Goal: Task Accomplishment & Management: Use online tool/utility

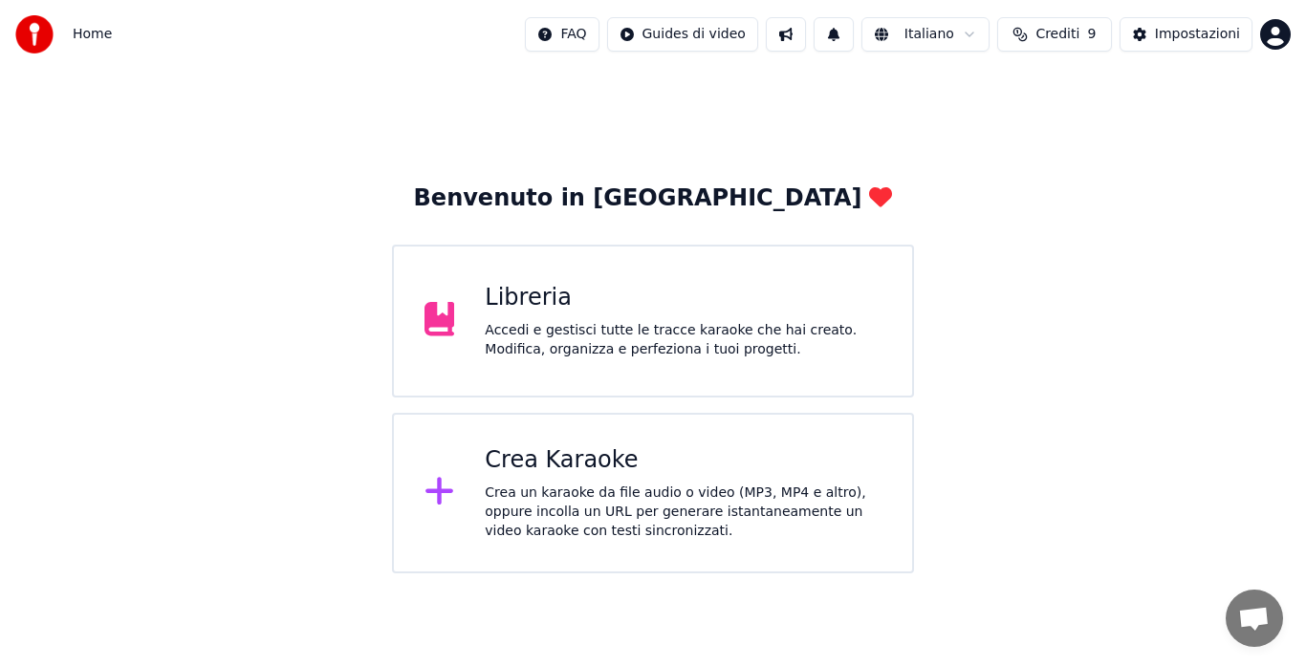
click at [621, 455] on div "Crea Karaoke" at bounding box center [683, 460] width 397 height 31
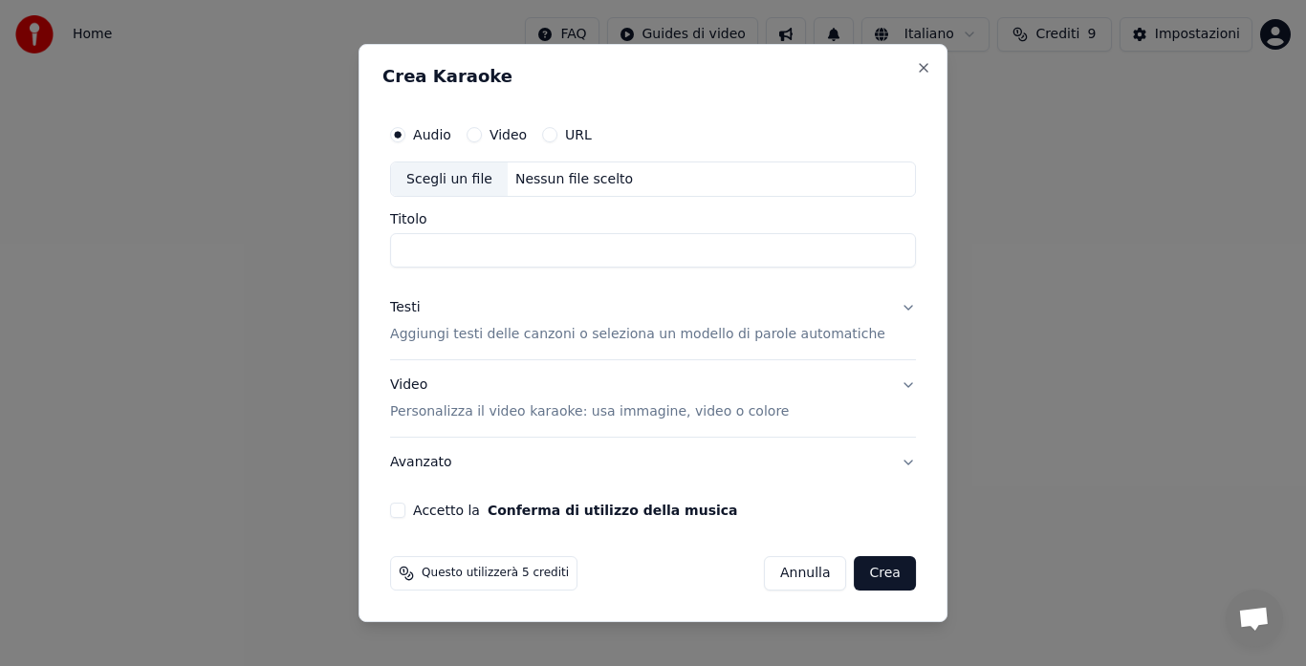
click at [558, 186] on div "Nessun file scelto" at bounding box center [574, 179] width 133 height 19
type input "**********"
click at [852, 328] on p "Aggiungi testi delle canzoni o seleziona un modello di parole automatiche" at bounding box center [637, 335] width 495 height 19
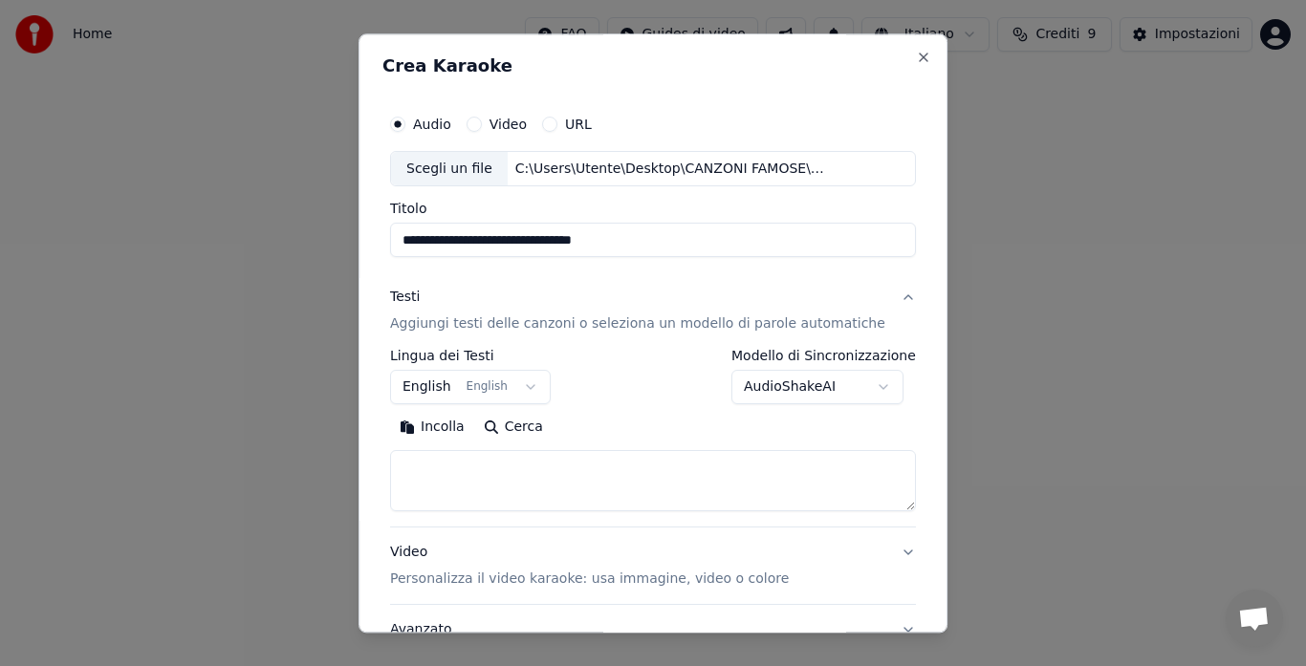
click at [442, 418] on button "Incolla" at bounding box center [432, 428] width 84 height 31
click at [628, 427] on button "Espandi" at bounding box center [612, 428] width 93 height 31
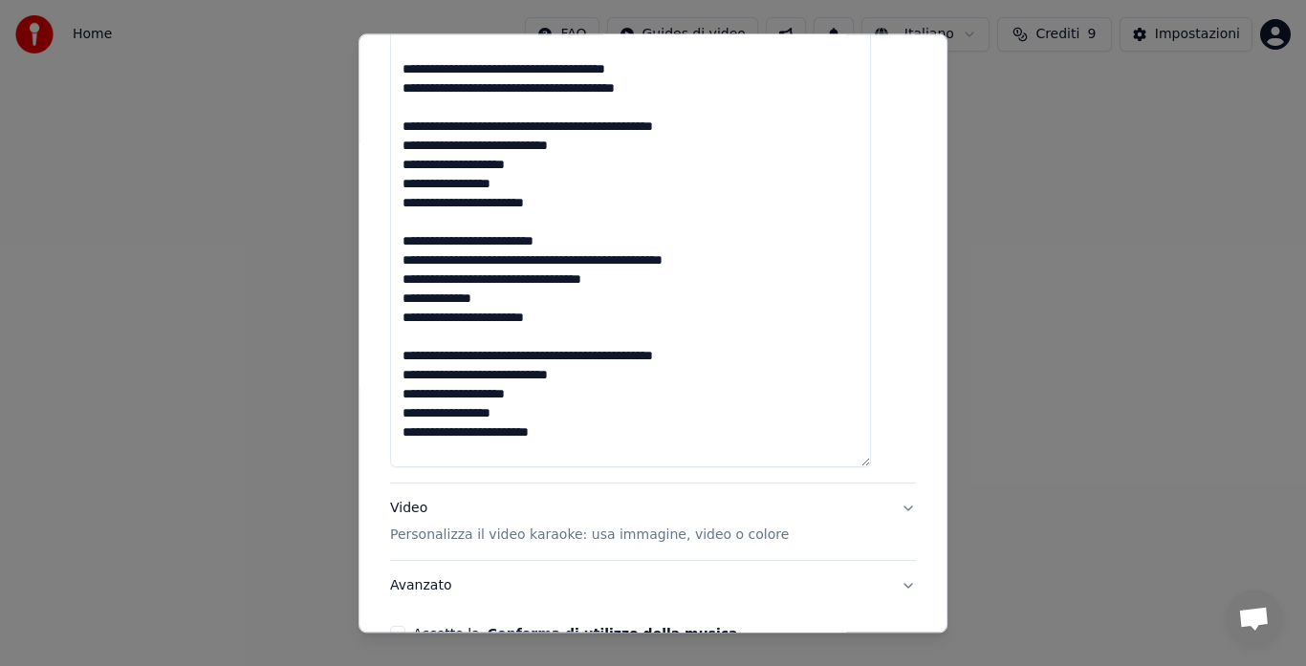
scroll to position [1143, 0]
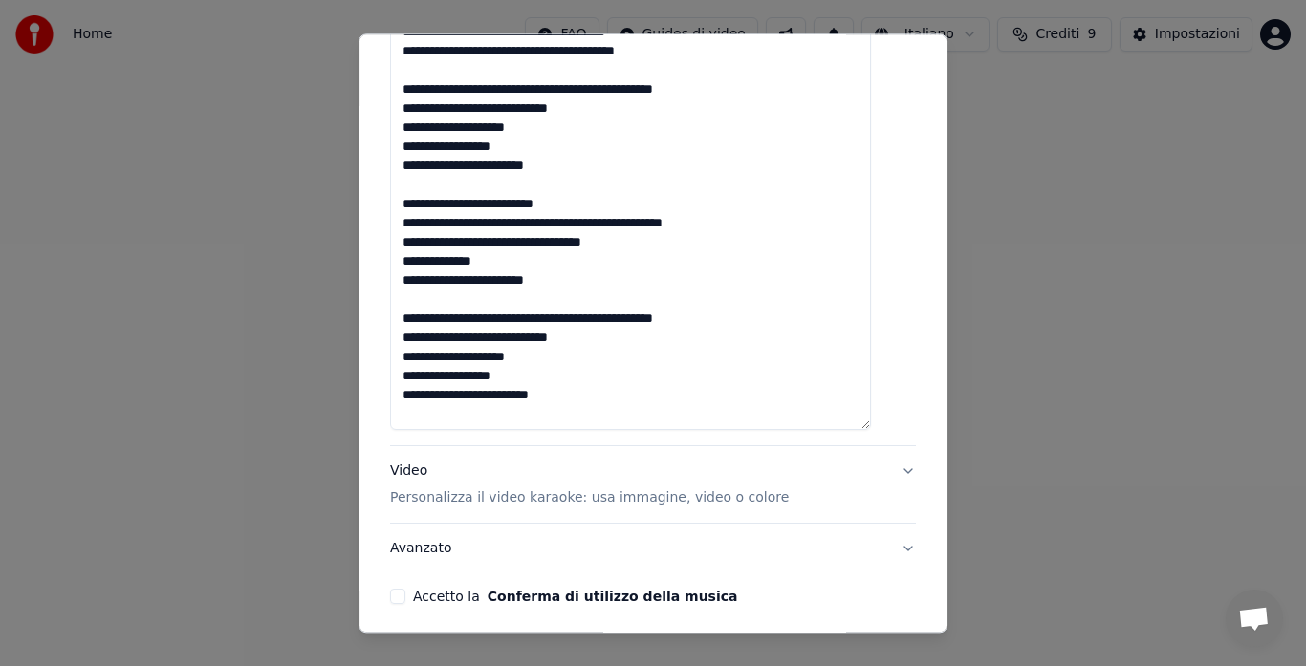
click at [691, 489] on p "Personalizza il video karaoke: usa immagine, video o colore" at bounding box center [589, 498] width 399 height 19
type textarea "**********"
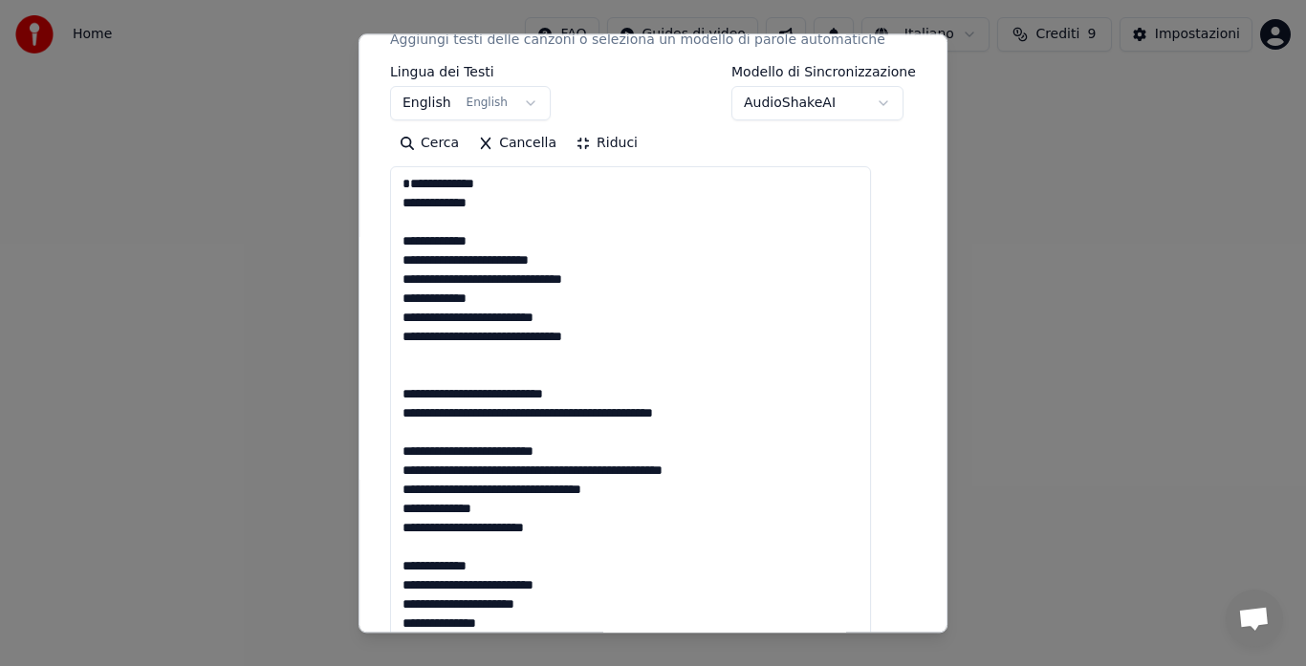
scroll to position [106, 0]
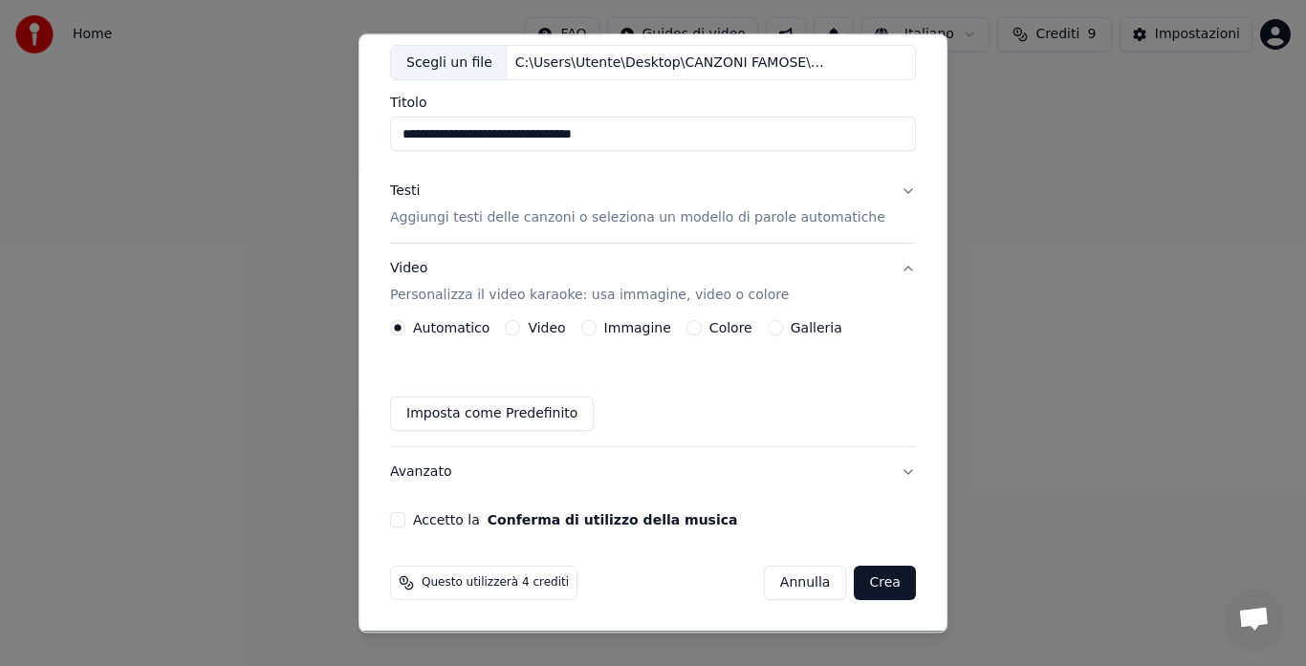
click at [770, 328] on button "Galleria" at bounding box center [774, 328] width 15 height 15
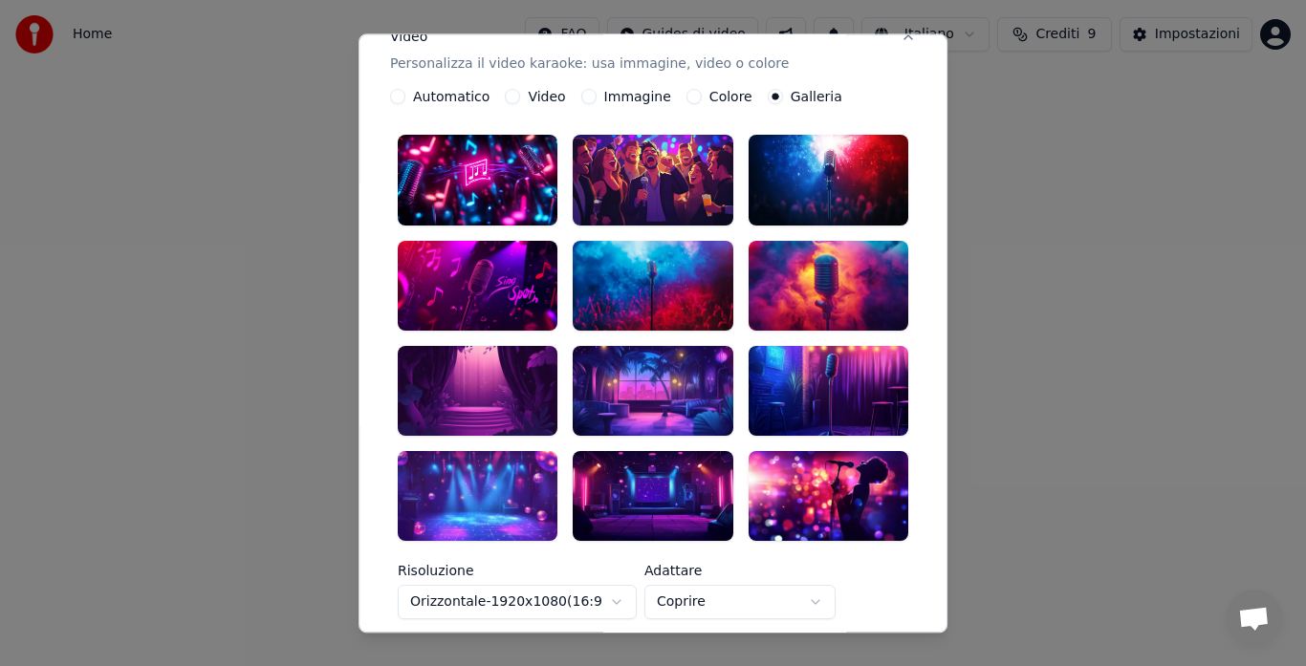
scroll to position [338, 0]
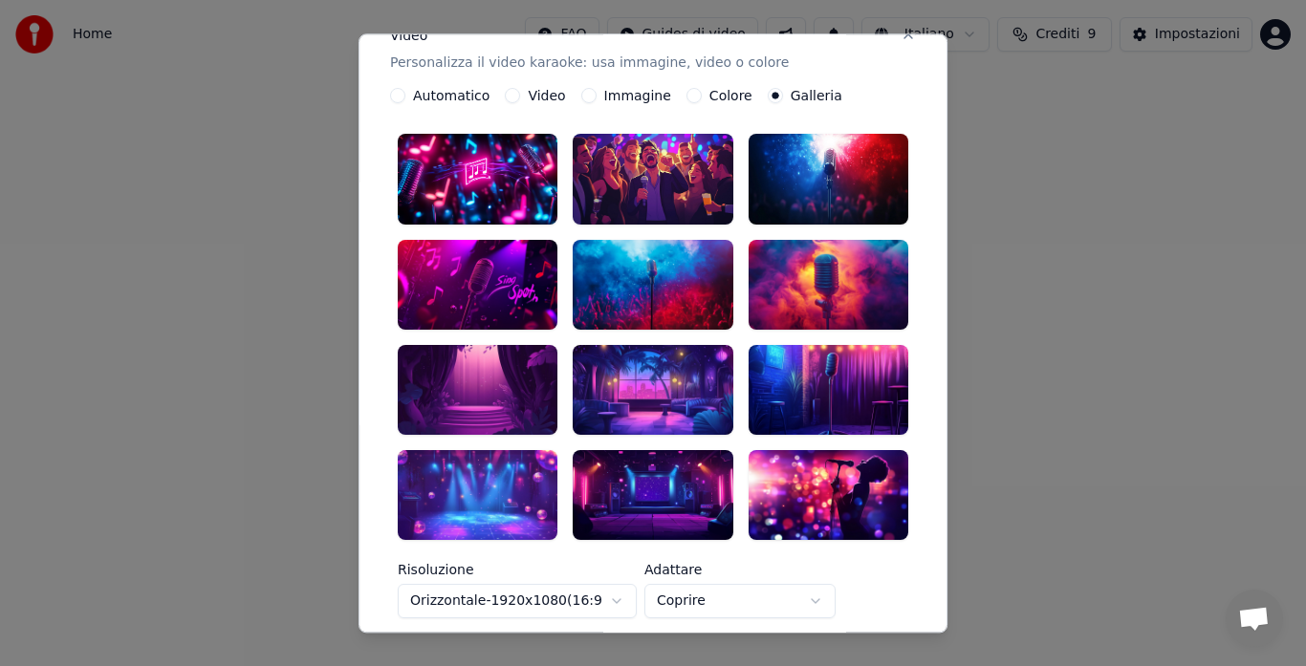
click at [819, 172] on div at bounding box center [828, 180] width 160 height 90
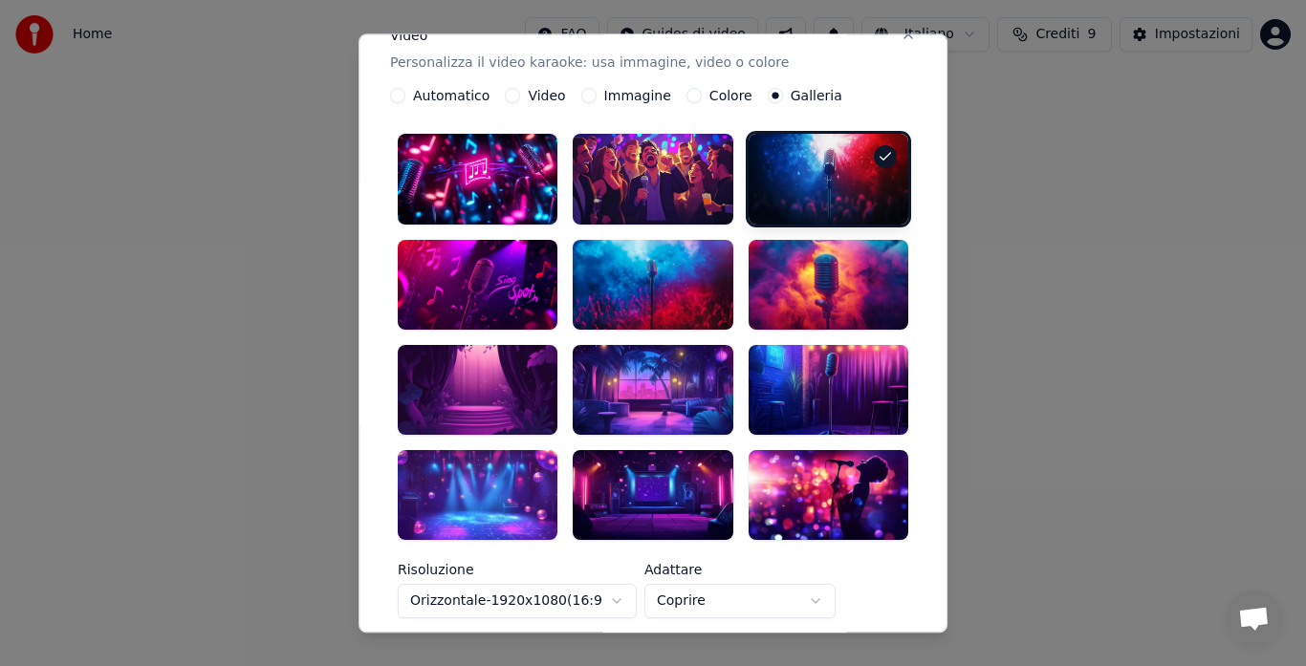
click at [648, 369] on div at bounding box center [652, 390] width 160 height 90
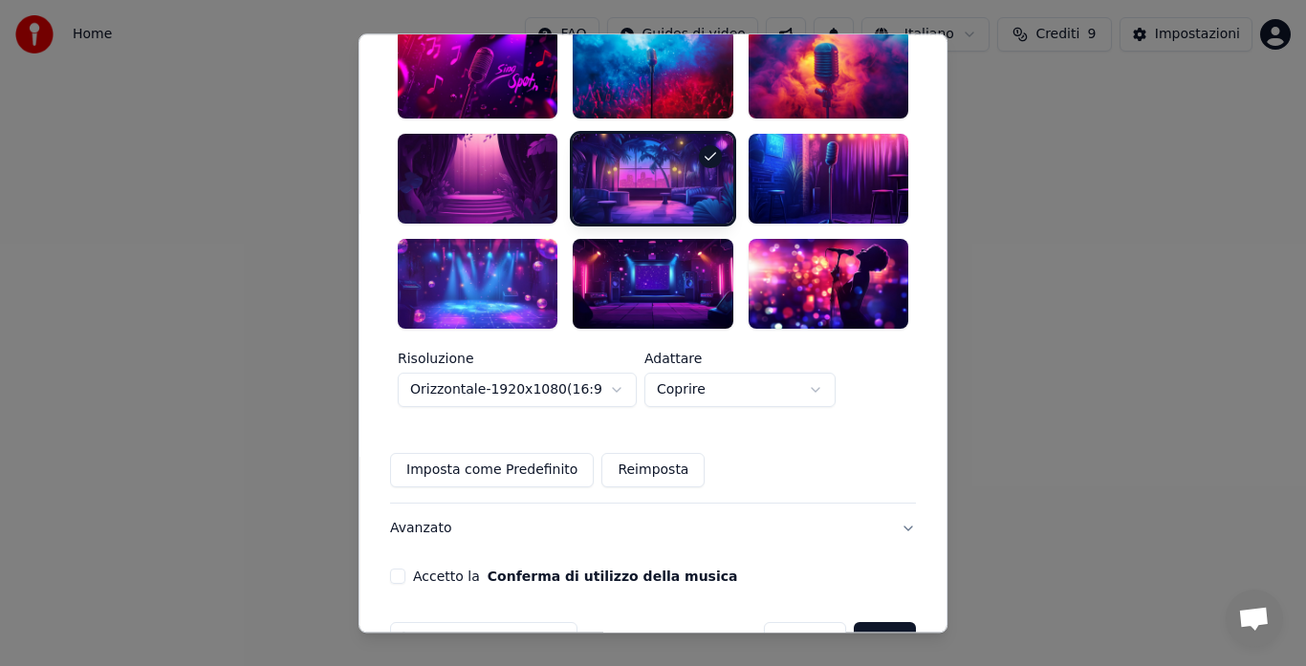
scroll to position [551, 0]
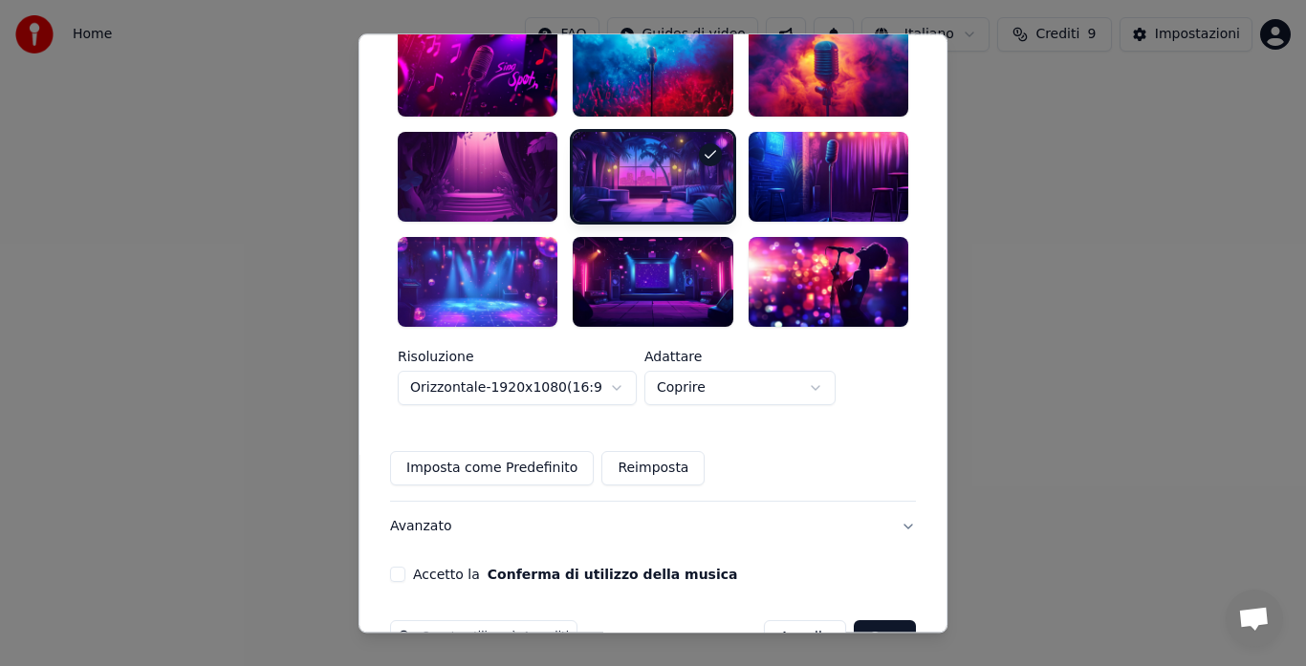
click at [405, 567] on button "Accetto la Conferma di utilizzo della musica" at bounding box center [397, 574] width 15 height 15
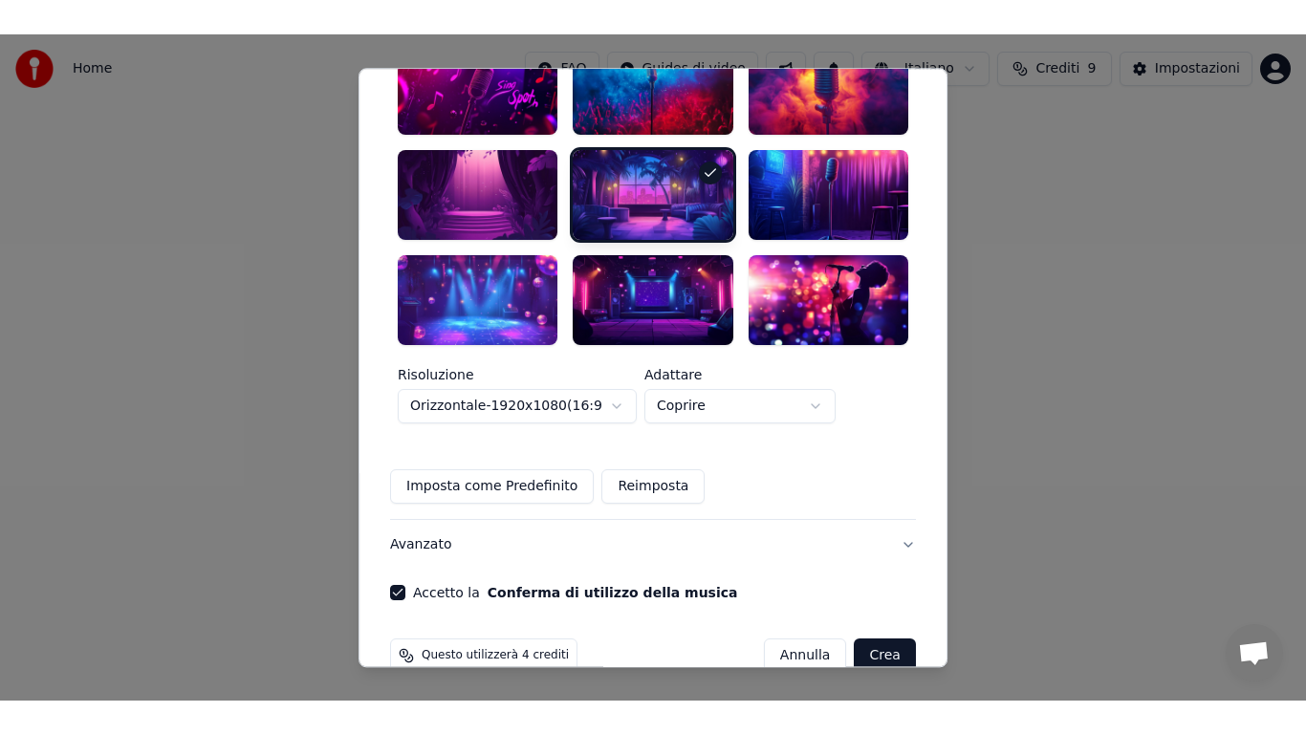
scroll to position [571, 0]
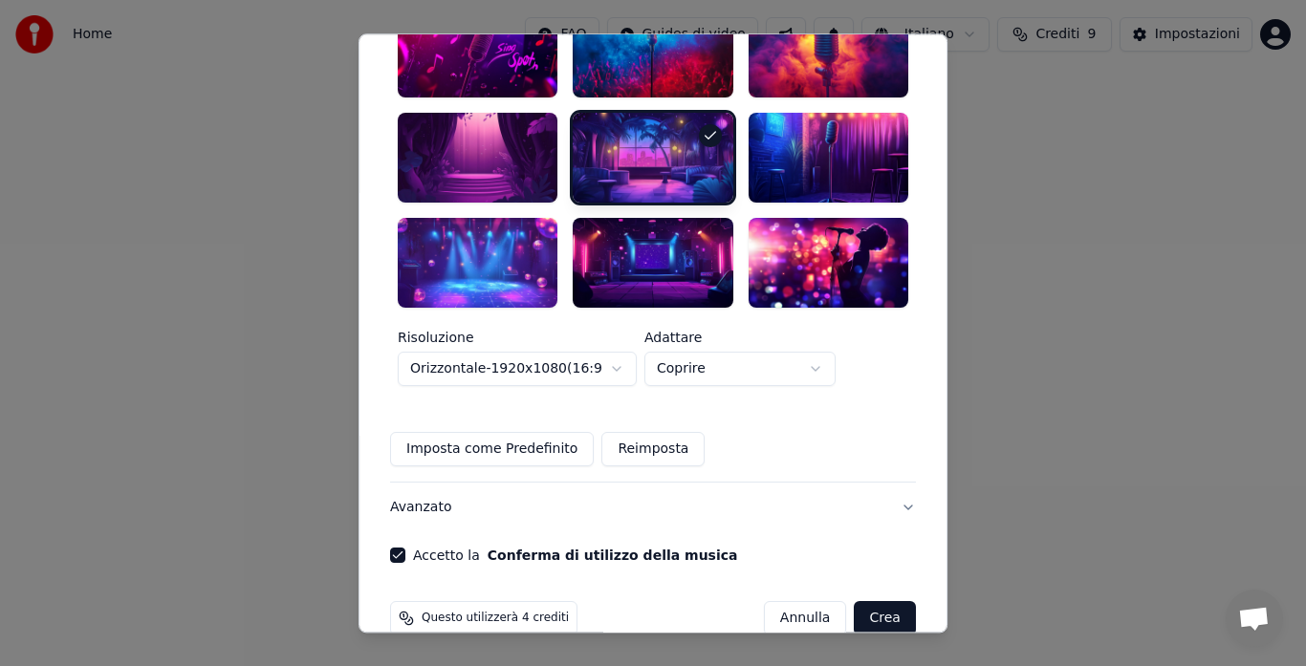
click at [854, 601] on button "Crea" at bounding box center [884, 618] width 61 height 34
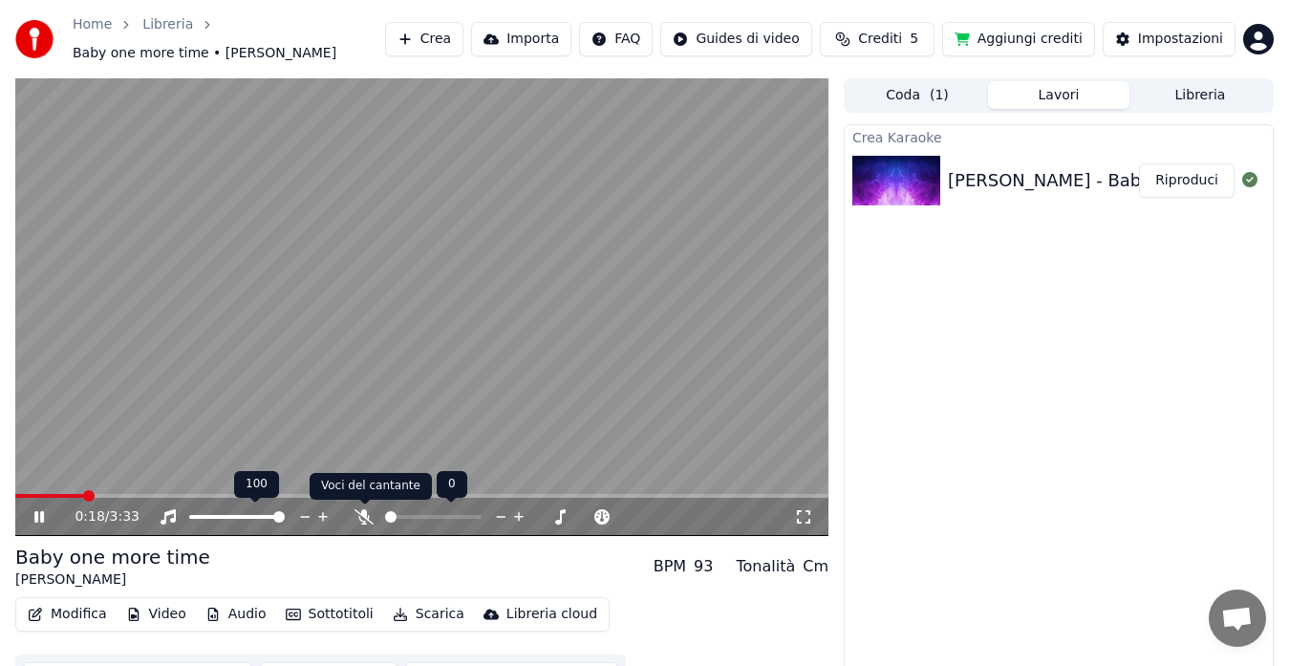
click at [360, 508] on span at bounding box center [365, 505] width 10 height 10
click at [359, 518] on icon at bounding box center [364, 516] width 19 height 15
click at [808, 522] on icon at bounding box center [803, 516] width 13 height 13
